Goal: Task Accomplishment & Management: Complete application form

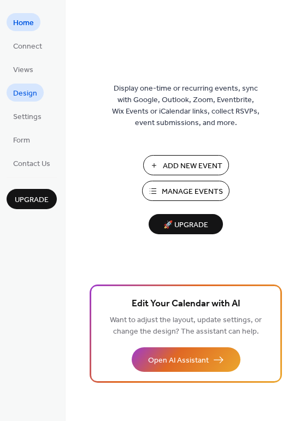
click at [32, 92] on span "Design" at bounding box center [25, 93] width 24 height 11
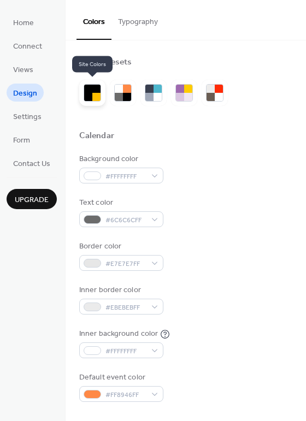
click at [91, 98] on div at bounding box center [88, 97] width 8 height 8
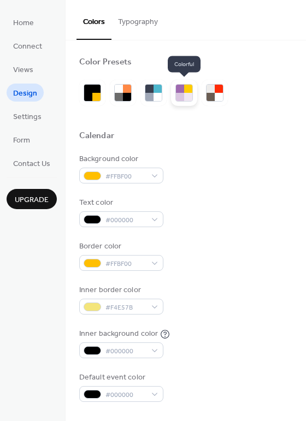
click at [180, 90] on div at bounding box center [180, 89] width 8 height 8
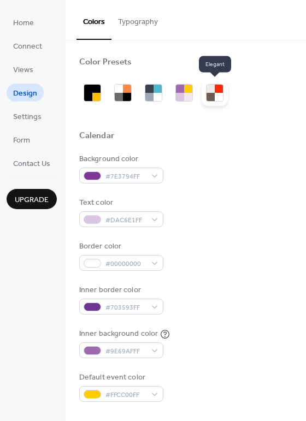
click at [210, 90] on div at bounding box center [211, 89] width 8 height 8
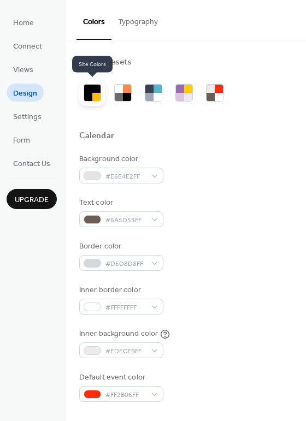
click at [98, 95] on div at bounding box center [96, 97] width 8 height 8
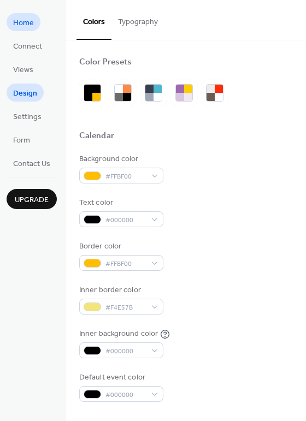
click at [27, 28] on span "Home" at bounding box center [23, 22] width 21 height 11
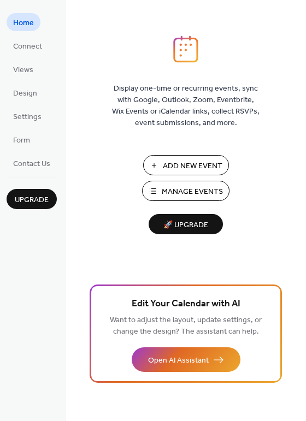
click at [180, 189] on span "Manage Events" at bounding box center [192, 191] width 61 height 11
click at [27, 45] on span "Connect" at bounding box center [27, 46] width 29 height 11
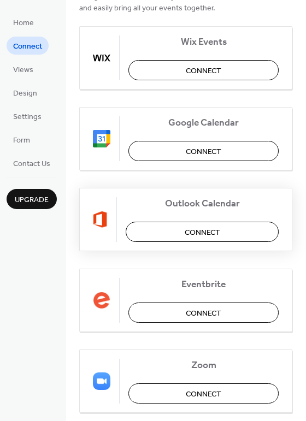
scroll to position [145, 0]
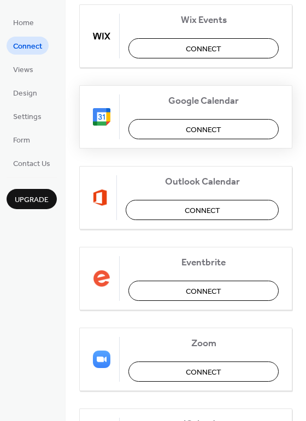
click at [215, 132] on span "Connect" at bounding box center [204, 129] width 36 height 11
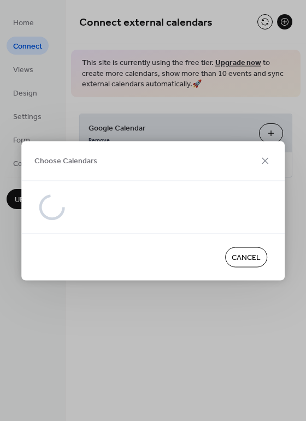
scroll to position [0, 0]
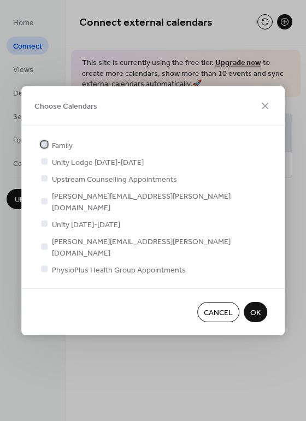
click at [61, 151] on span "Family" at bounding box center [62, 145] width 21 height 11
click at [62, 151] on span "Family" at bounding box center [62, 145] width 21 height 11
click at [72, 238] on span "[PERSON_NAME][EMAIL_ADDRESS][PERSON_NAME][DOMAIN_NAME]" at bounding box center [159, 247] width 215 height 23
click at [69, 168] on span "Unity Lodge [DATE]-[DATE]" at bounding box center [98, 162] width 92 height 11
click at [49, 167] on div at bounding box center [44, 161] width 11 height 11
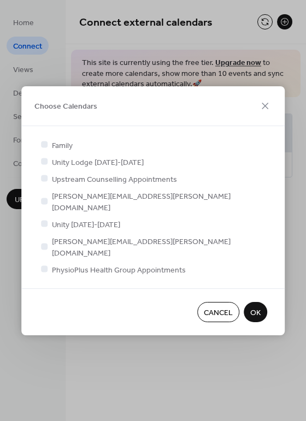
click at [48, 167] on div at bounding box center [44, 161] width 11 height 11
click at [44, 164] on div at bounding box center [44, 161] width 7 height 7
click at [65, 223] on span "Unity [DATE]-[DATE]" at bounding box center [86, 224] width 68 height 11
click at [43, 222] on div at bounding box center [44, 223] width 7 height 7
click at [43, 150] on div at bounding box center [44, 144] width 11 height 11
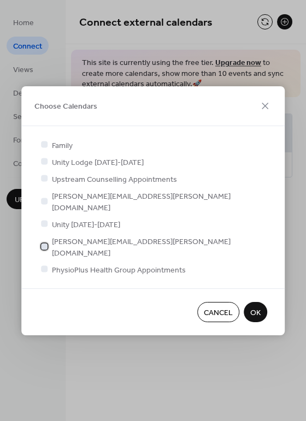
click at [47, 243] on div at bounding box center [44, 246] width 7 height 7
click at [45, 266] on div at bounding box center [44, 269] width 7 height 7
click at [44, 243] on div at bounding box center [44, 246] width 7 height 7
click at [46, 243] on div at bounding box center [44, 246] width 7 height 7
click at [44, 267] on icon at bounding box center [45, 268] width 4 height 3
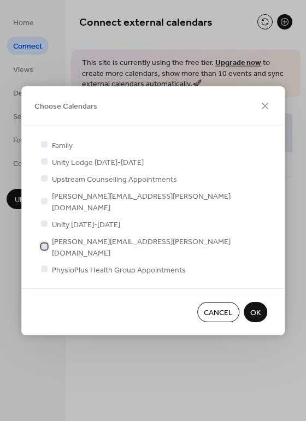
click at [45, 244] on div at bounding box center [44, 246] width 11 height 11
click at [261, 302] on button "OK" at bounding box center [255, 312] width 23 height 20
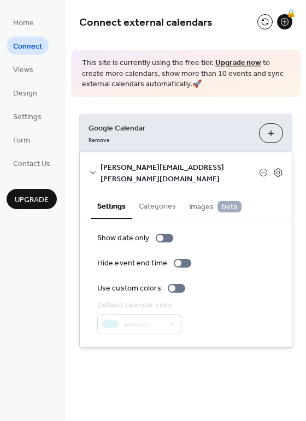
click at [236, 63] on link "Upgrade now" at bounding box center [238, 63] width 46 height 15
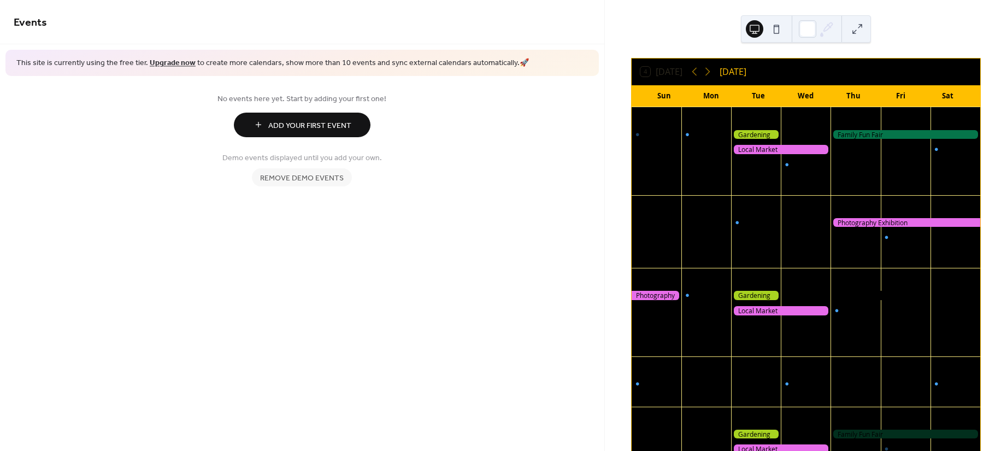
click at [178, 63] on link "Upgrade now" at bounding box center [173, 63] width 46 height 15
click at [750, 137] on div at bounding box center [756, 134] width 50 height 9
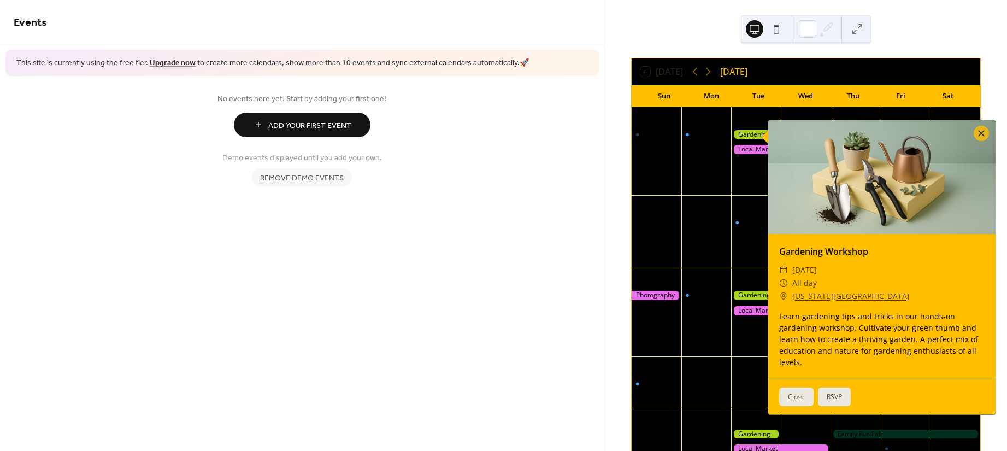
click at [500, 305] on div "Events This site is currently using the free tier. Upgrade now to create more c…" at bounding box center [302, 225] width 604 height 451
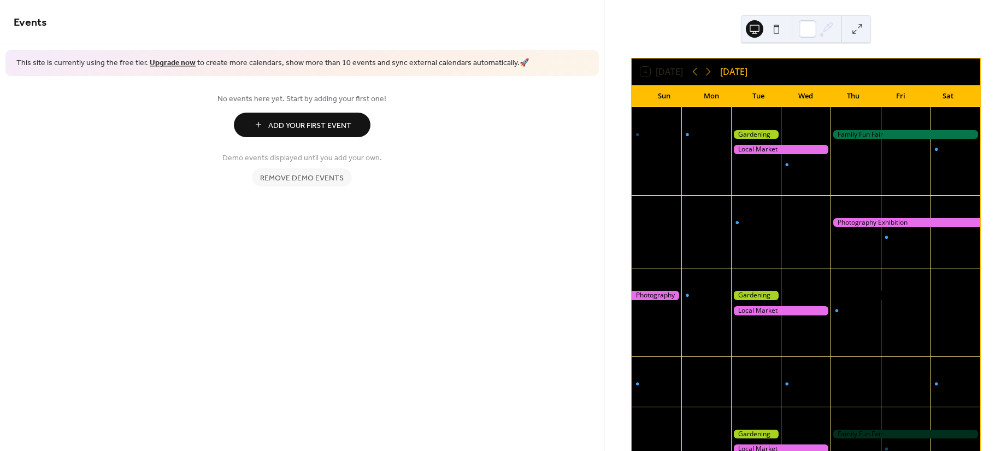
click at [292, 120] on span "Add Your First Event" at bounding box center [309, 125] width 83 height 11
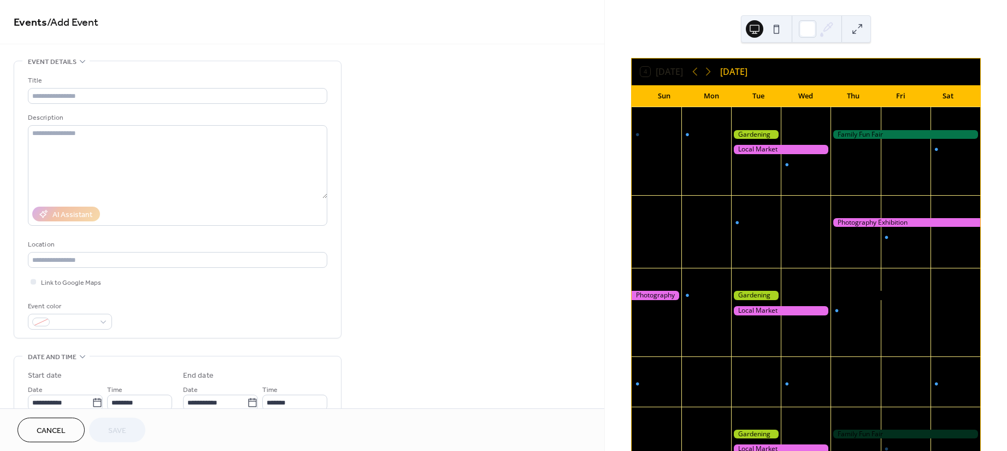
click at [72, 59] on span "Event details" at bounding box center [52, 61] width 49 height 11
